Goal: Check status: Check status

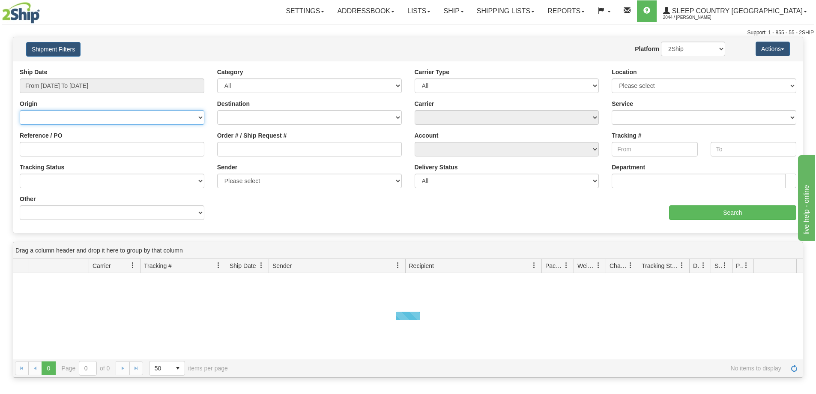
click at [99, 117] on select "[GEOGRAPHIC_DATA] [GEOGRAPHIC_DATA] [GEOGRAPHIC_DATA] [US_STATE] [GEOGRAPHIC_DA…" at bounding box center [112, 117] width 185 height 15
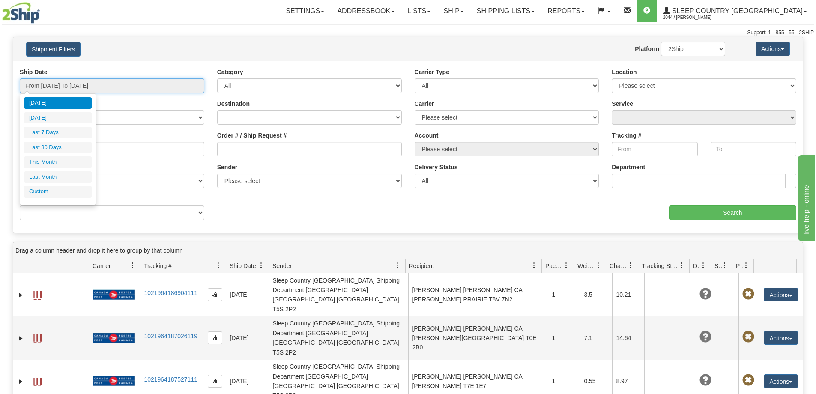
click at [104, 92] on input "From [DATE] To [DATE]" at bounding box center [112, 85] width 185 height 15
click at [75, 135] on li "Last 7 Days" at bounding box center [58, 133] width 69 height 12
type input "From [DATE] To [DATE]"
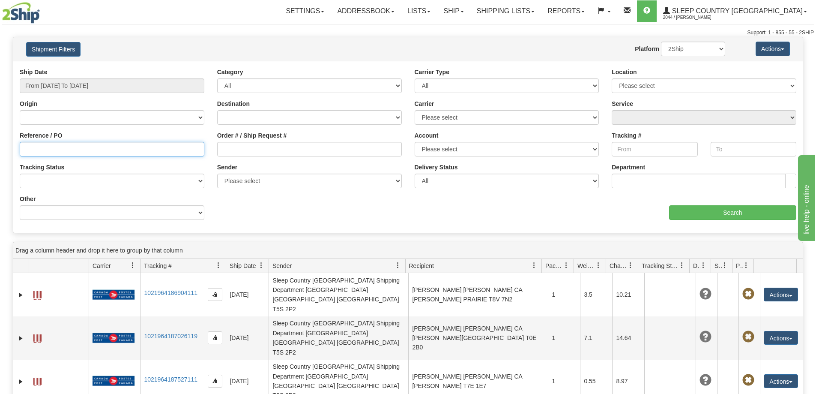
click at [63, 146] on input "Reference / PO" at bounding box center [112, 149] width 185 height 15
paste input "9000I042090"
type input "9000I042090"
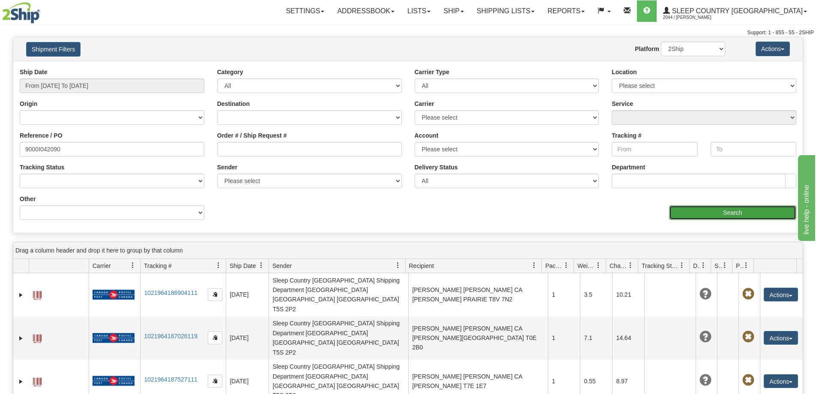
click at [734, 212] on input "Search" at bounding box center [732, 212] width 127 height 15
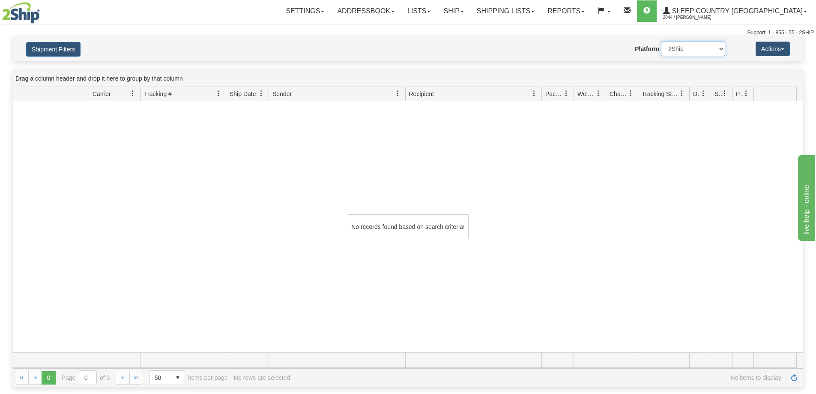
click at [712, 48] on select "2Ship Imported" at bounding box center [693, 49] width 64 height 15
select select "1"
click at [661, 42] on select "2Ship Imported" at bounding box center [693, 49] width 64 height 15
